Goal: Transaction & Acquisition: Subscribe to service/newsletter

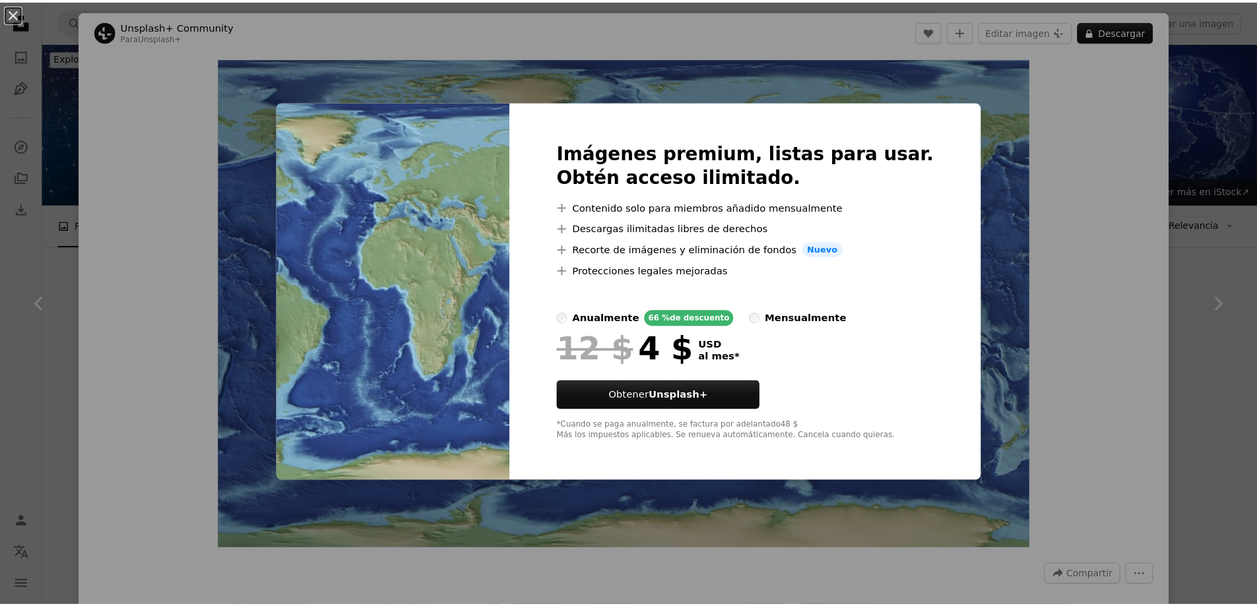
scroll to position [396, 0]
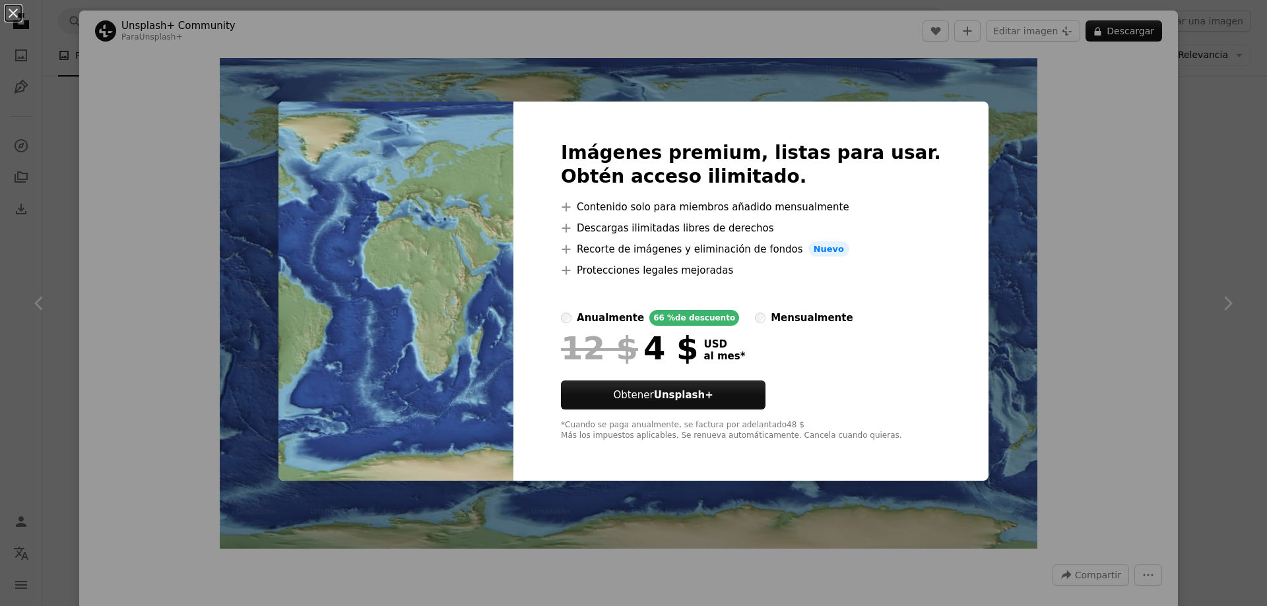
click at [393, 306] on img at bounding box center [395, 292] width 235 height 380
click at [668, 395] on button "Obtener Unsplash+" at bounding box center [663, 395] width 205 height 29
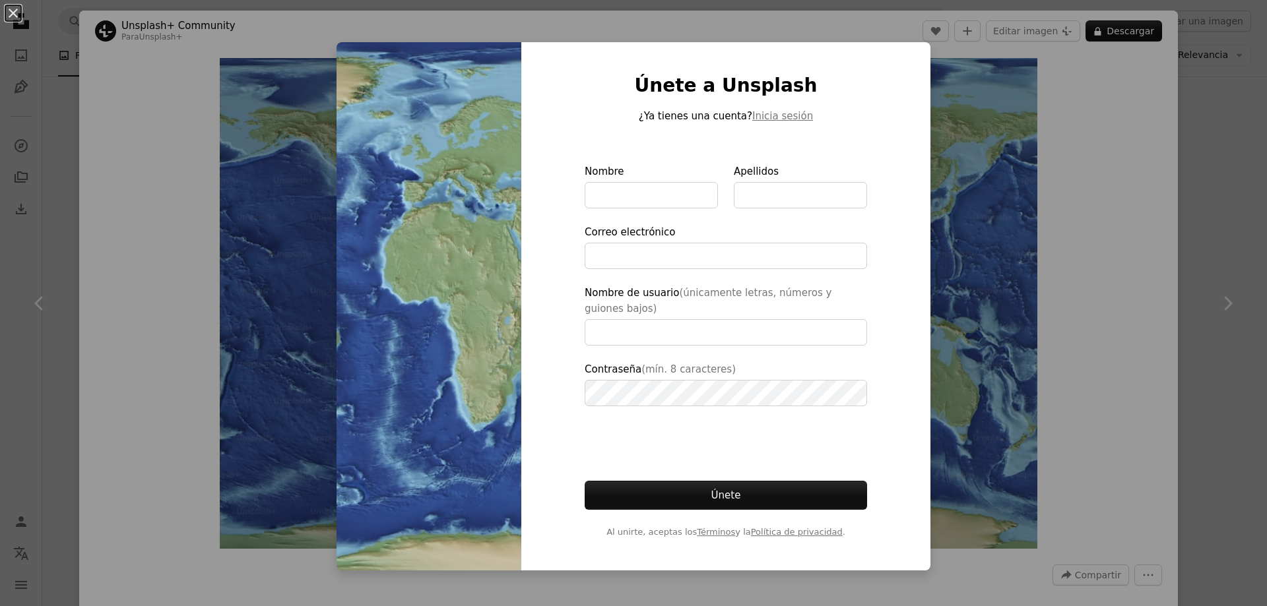
type input "**********"
click at [408, 43] on img at bounding box center [429, 306] width 185 height 529
click at [9, 11] on button "An X shape" at bounding box center [13, 13] width 16 height 16
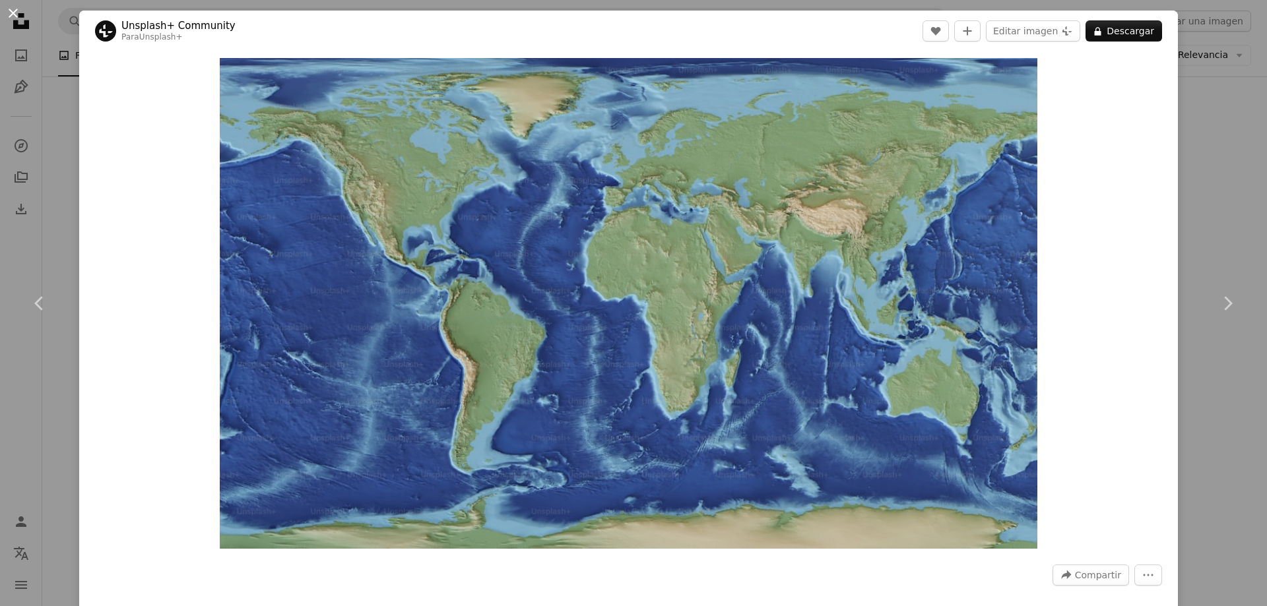
click at [9, 11] on button "An X shape" at bounding box center [13, 13] width 16 height 16
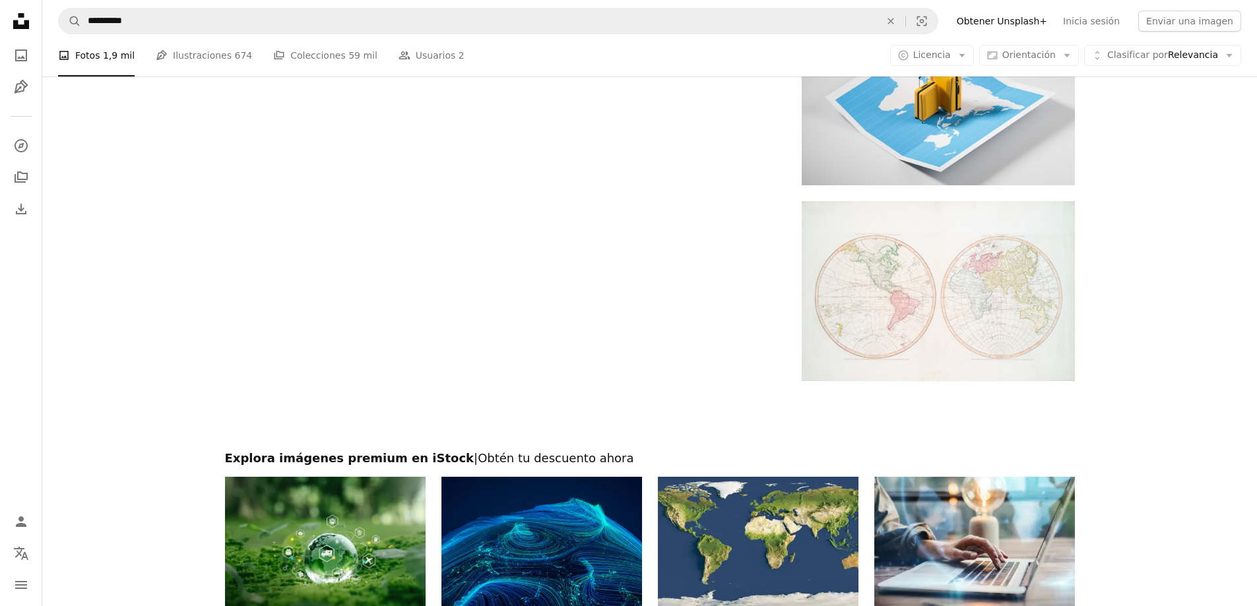
scroll to position [1848, 0]
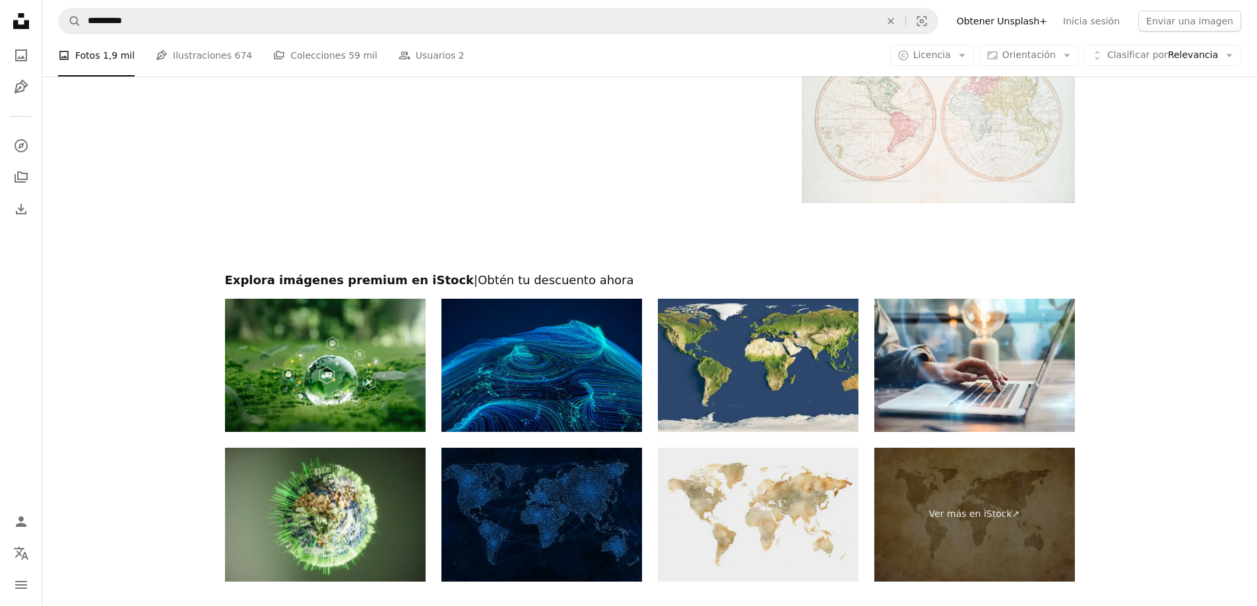
click at [768, 519] on img at bounding box center [758, 515] width 201 height 134
